Goal: Task Accomplishment & Management: Manage account settings

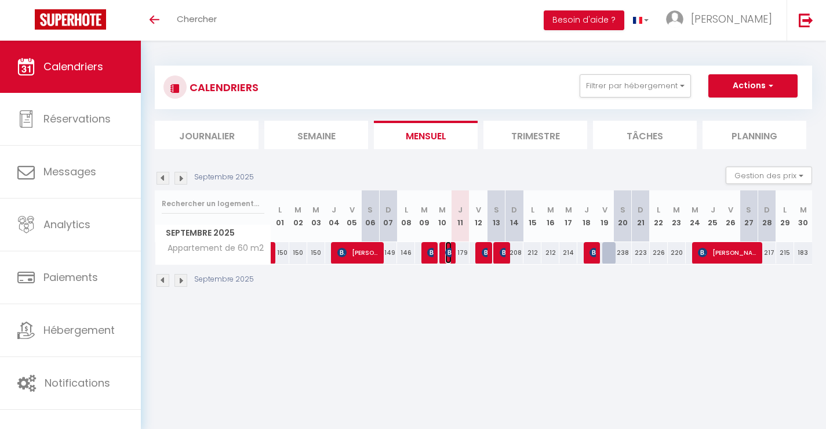
click at [449, 255] on img at bounding box center [449, 252] width 9 height 9
select select "OK"
select select "KO"
select select "0"
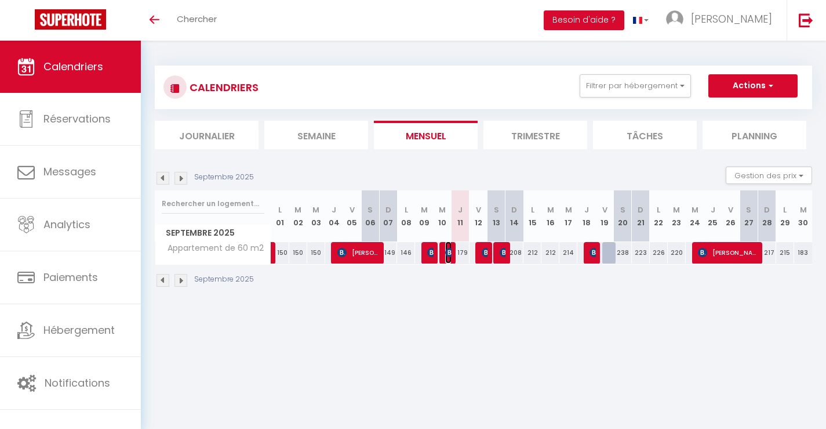
select select "1"
select select
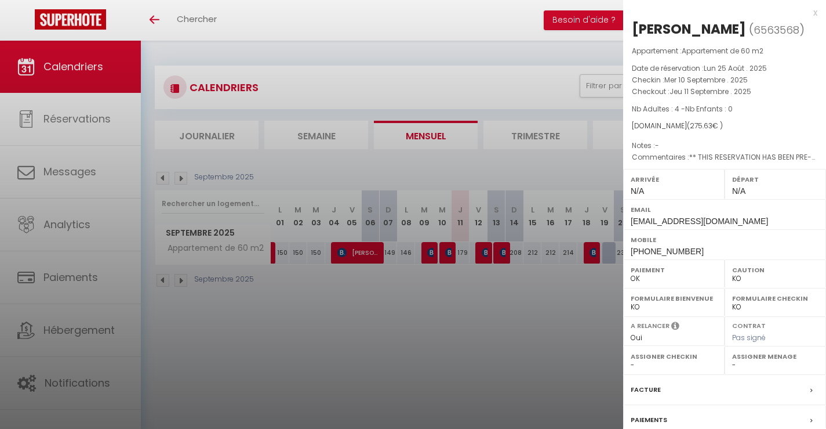
click at [483, 252] on div at bounding box center [413, 214] width 826 height 429
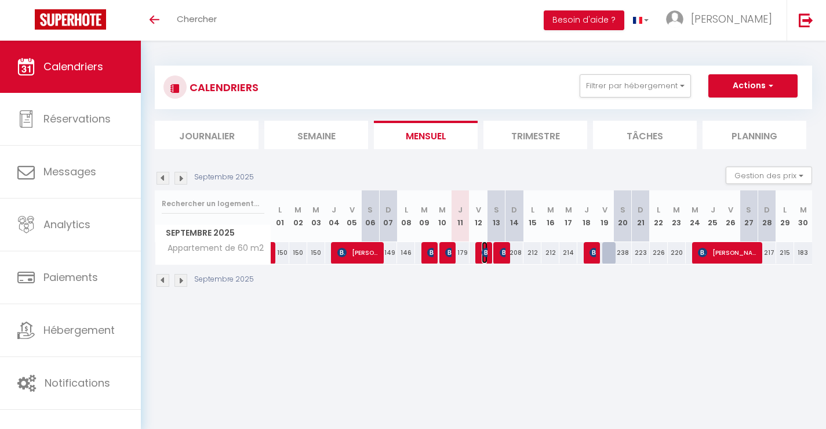
click at [483, 252] on img at bounding box center [486, 252] width 9 height 9
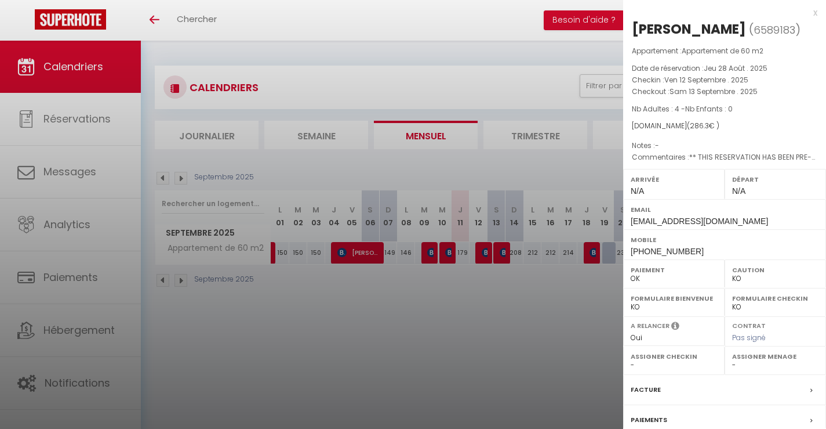
click at [496, 252] on div at bounding box center [413, 214] width 826 height 429
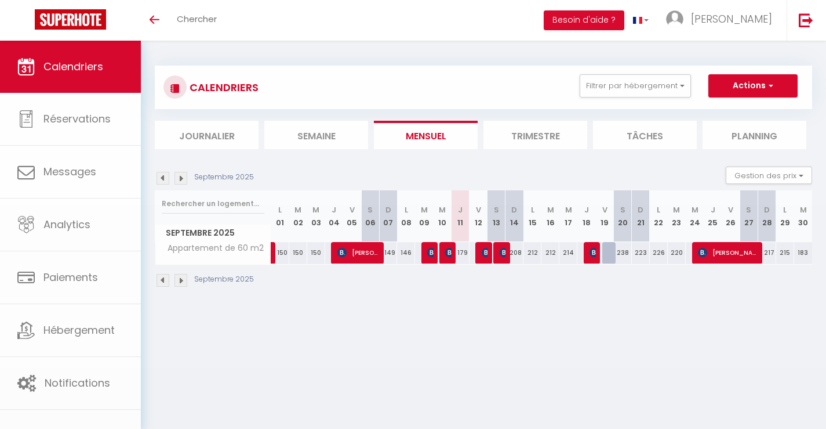
click at [497, 252] on body "🟢 Des questions ou besoin d'assistance pour la migration AirBnB? Connectez-vous…" at bounding box center [413, 255] width 826 height 429
click at [500, 252] on img at bounding box center [504, 252] width 9 height 9
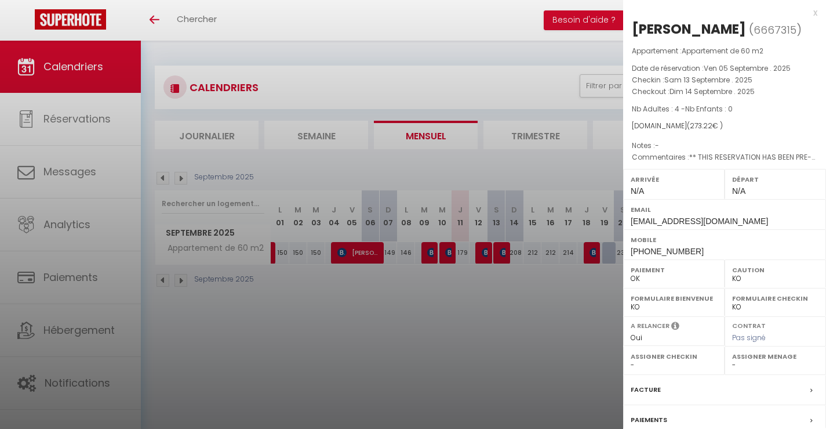
click at [498, 252] on div at bounding box center [413, 214] width 826 height 429
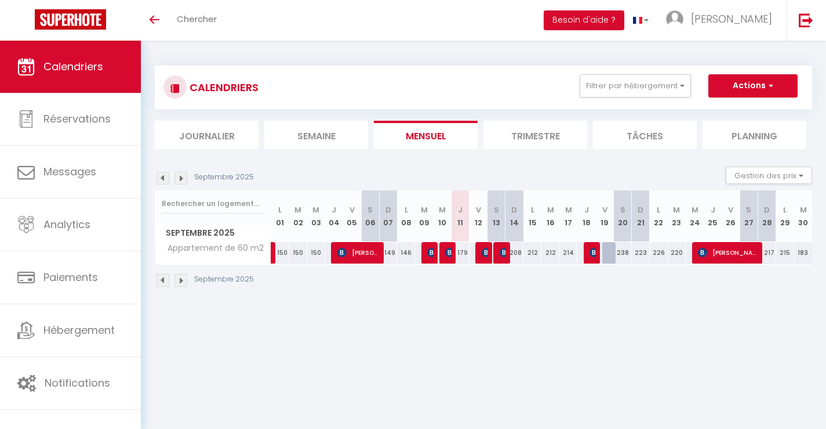
click at [506, 256] on div "208" at bounding box center [515, 252] width 18 height 21
type input "208"
type input "Dim 14 Septembre 2025"
type input "Lun 15 Septembre 2025"
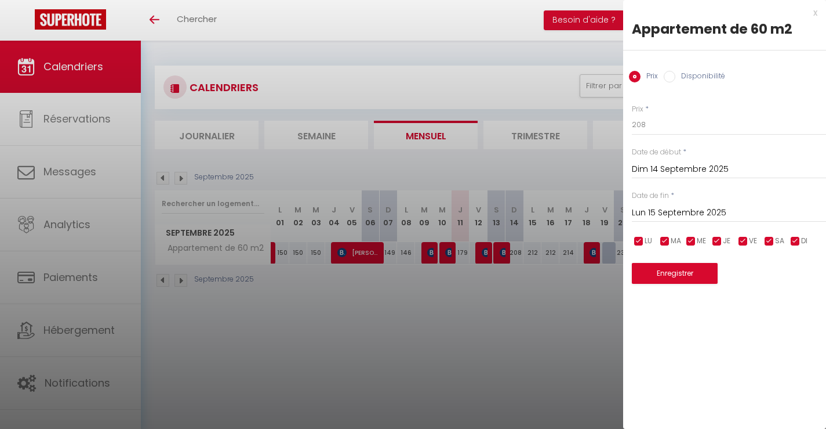
click at [506, 256] on div at bounding box center [413, 214] width 826 height 429
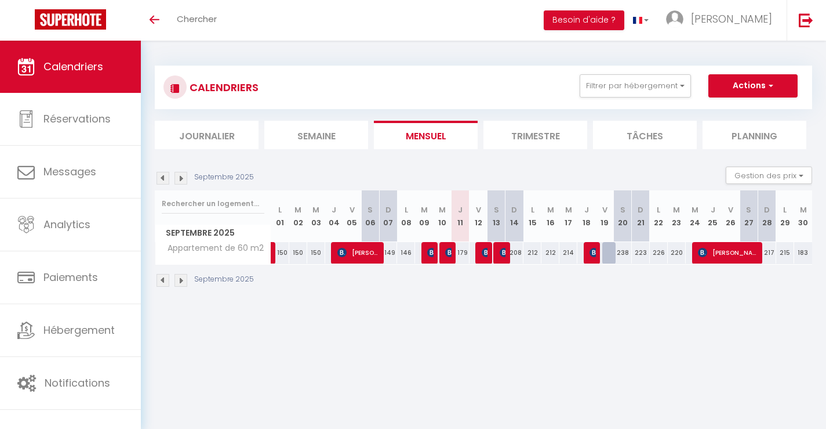
click at [490, 255] on div at bounding box center [483, 253] width 18 height 22
click at [487, 255] on img at bounding box center [486, 252] width 9 height 9
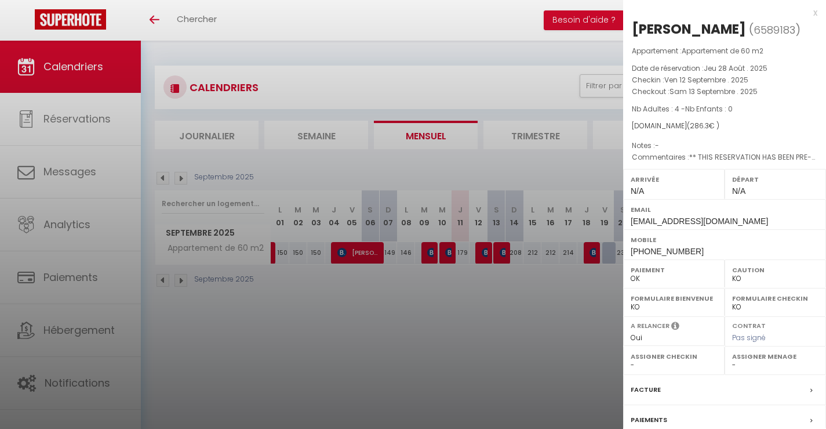
click at [499, 254] on div at bounding box center [413, 214] width 826 height 429
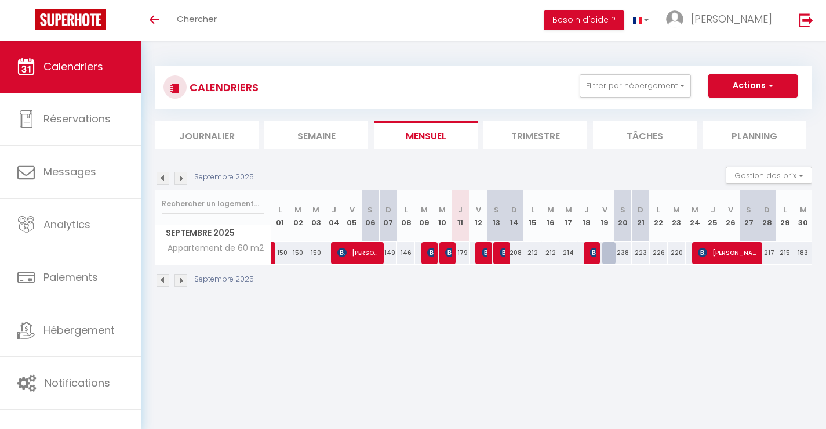
click at [499, 254] on div at bounding box center [503, 253] width 18 height 22
click at [503, 253] on img at bounding box center [504, 252] width 9 height 9
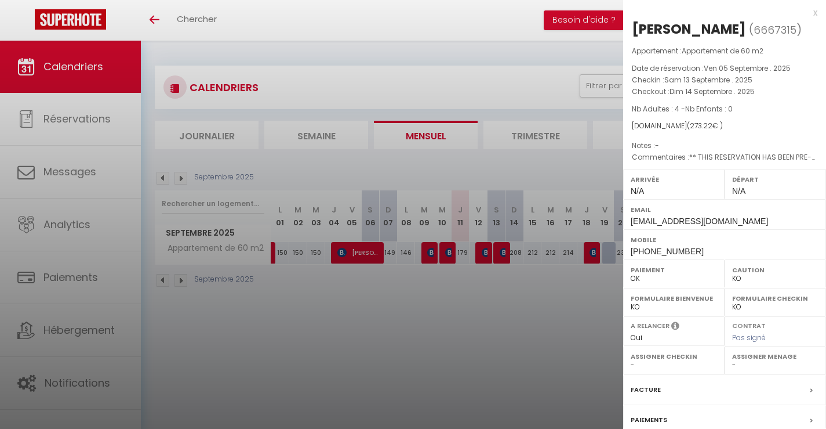
click at [506, 252] on div at bounding box center [413, 214] width 826 height 429
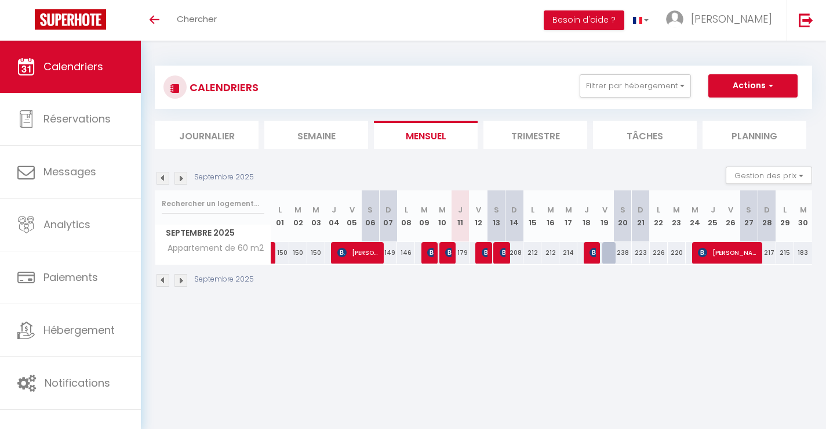
click at [506, 252] on div "208" at bounding box center [515, 252] width 18 height 21
type input "208"
type input "Dim 14 Septembre 2025"
type input "Lun 15 Septembre 2025"
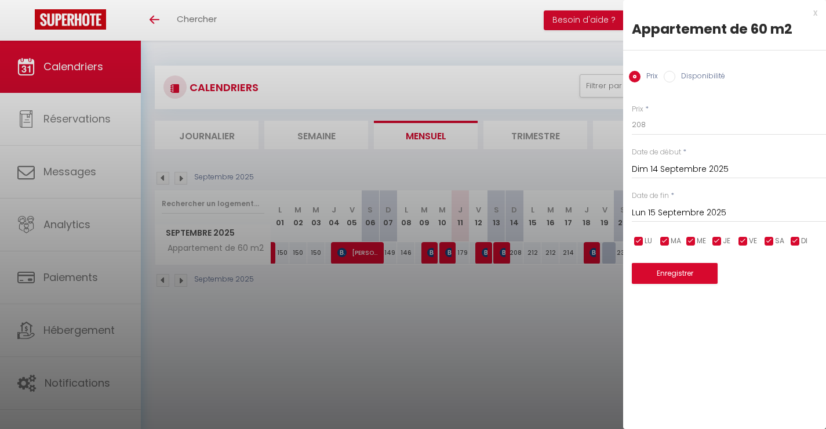
click at [505, 247] on div at bounding box center [413, 214] width 826 height 429
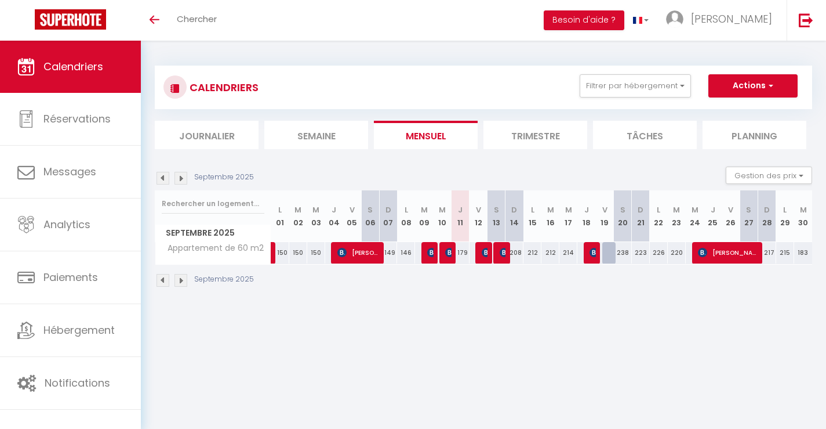
click at [499, 251] on div at bounding box center [503, 253] width 18 height 22
click at [506, 256] on div "208" at bounding box center [515, 252] width 18 height 21
type input "208"
type input "Dim 14 Septembre 2025"
type input "Lun 15 Septembre 2025"
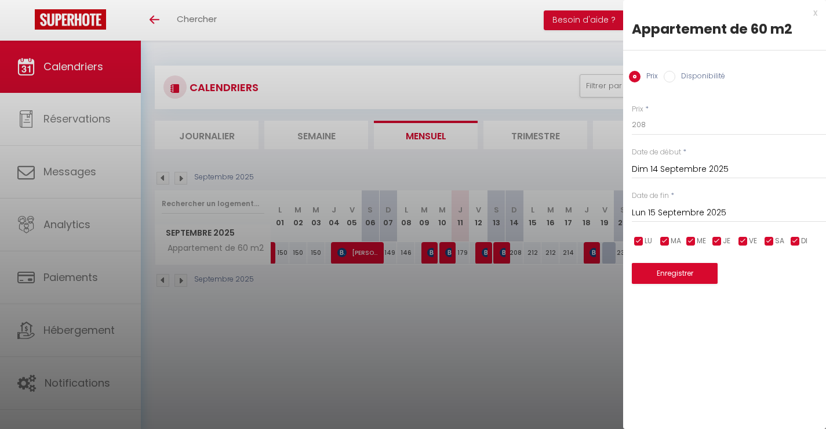
click at [506, 255] on div at bounding box center [413, 214] width 826 height 429
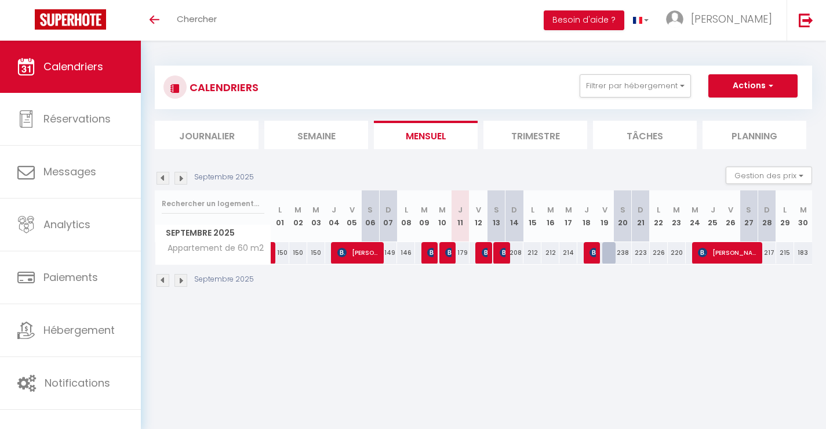
click at [506, 255] on div "208" at bounding box center [515, 252] width 18 height 21
type input "208"
type input "Dim 14 Septembre 2025"
type input "Lun 15 Septembre 2025"
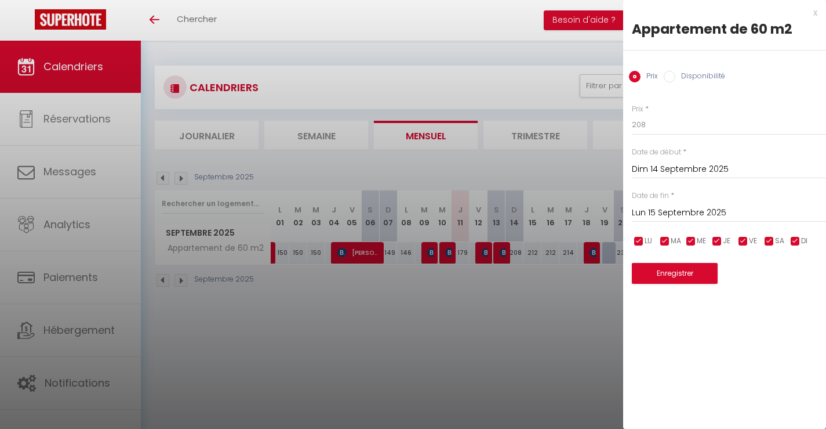
click at [503, 255] on div at bounding box center [413, 214] width 826 height 429
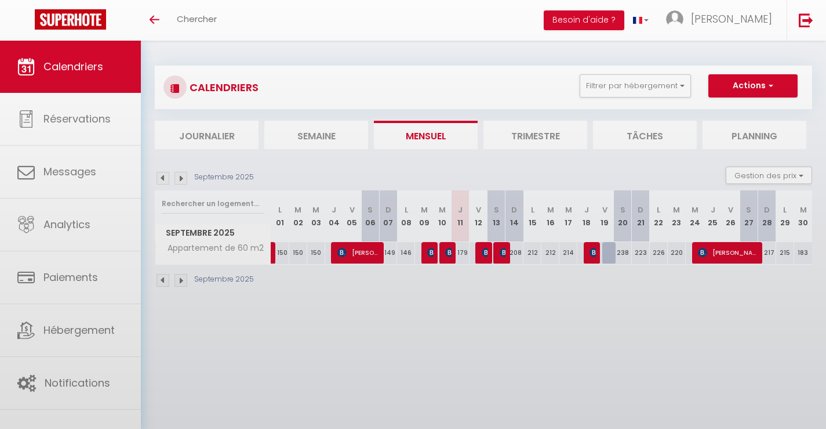
click at [501, 252] on body "🟢 Des questions ou besoin d'assistance pour la migration AirBnB? Connectez-vous…" at bounding box center [413, 255] width 826 height 429
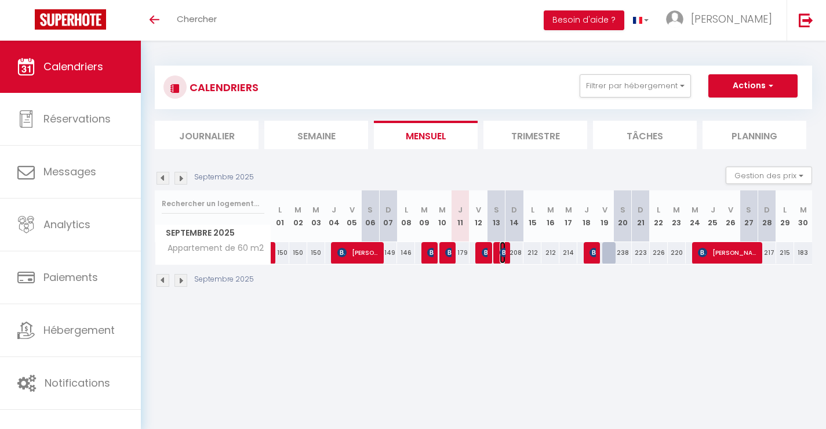
click at [501, 252] on img at bounding box center [504, 252] width 9 height 9
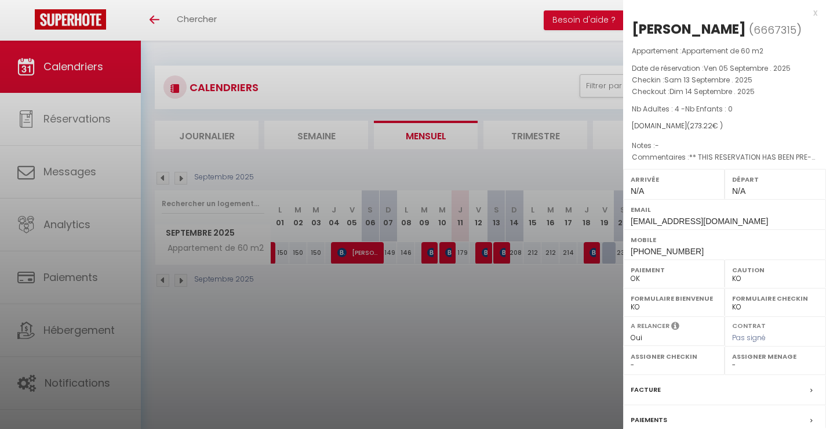
click at [814, 11] on div "x" at bounding box center [720, 13] width 194 height 14
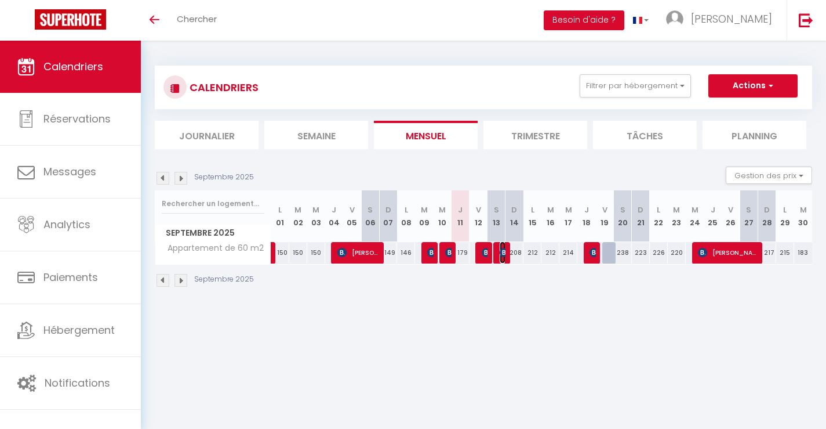
click at [503, 251] on img at bounding box center [504, 252] width 9 height 9
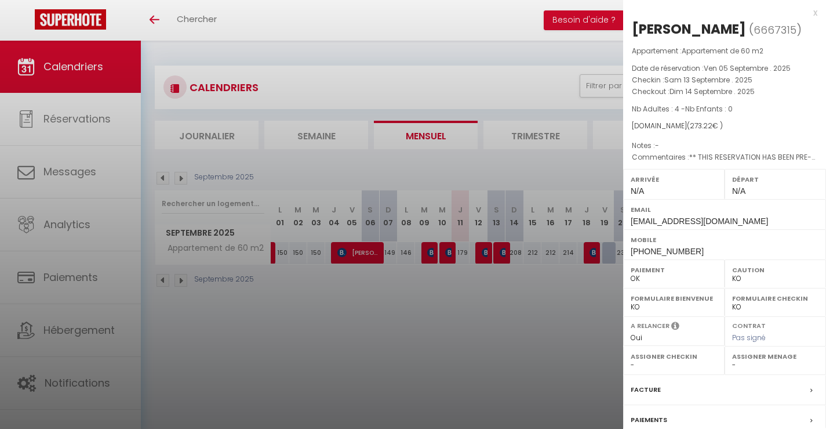
click at [524, 292] on div at bounding box center [413, 214] width 826 height 429
